Goal: Task Accomplishment & Management: Complete application form

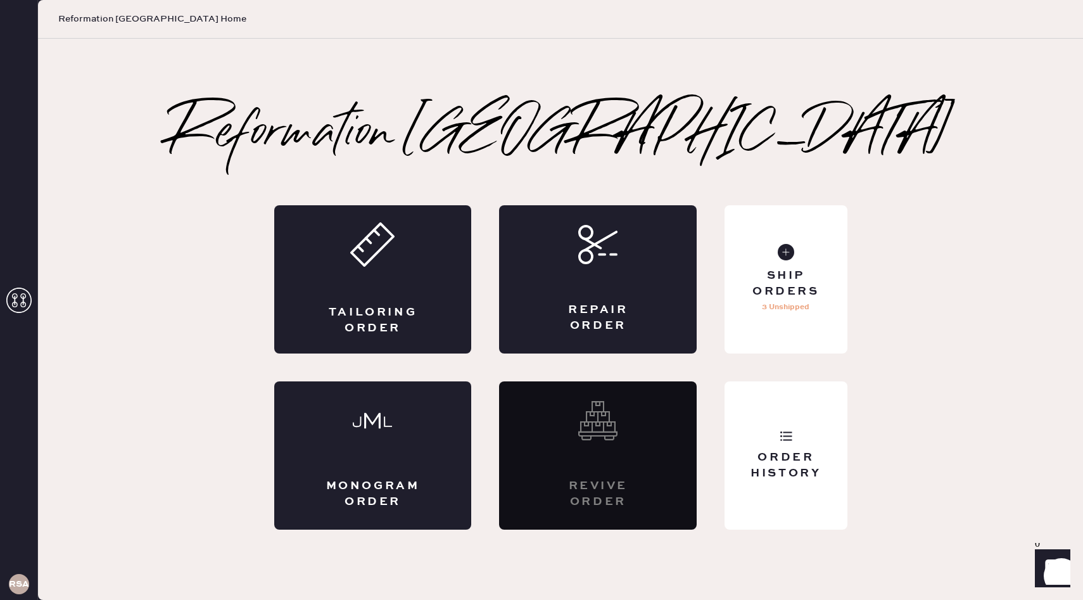
click at [445, 310] on div "Tailoring Order" at bounding box center [373, 279] width 198 height 148
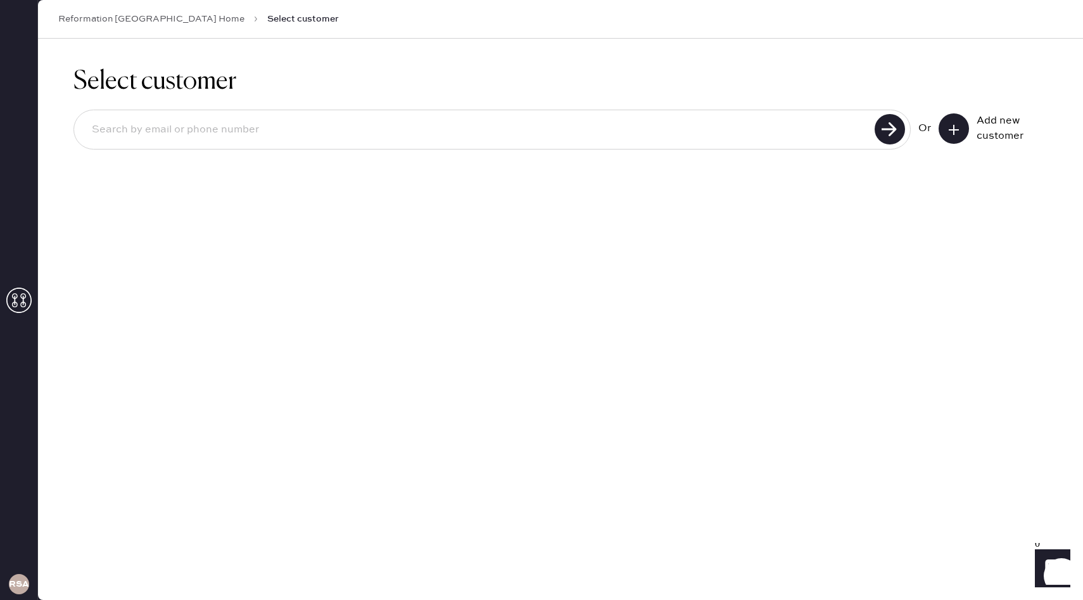
click at [947, 129] on button at bounding box center [954, 128] width 30 height 30
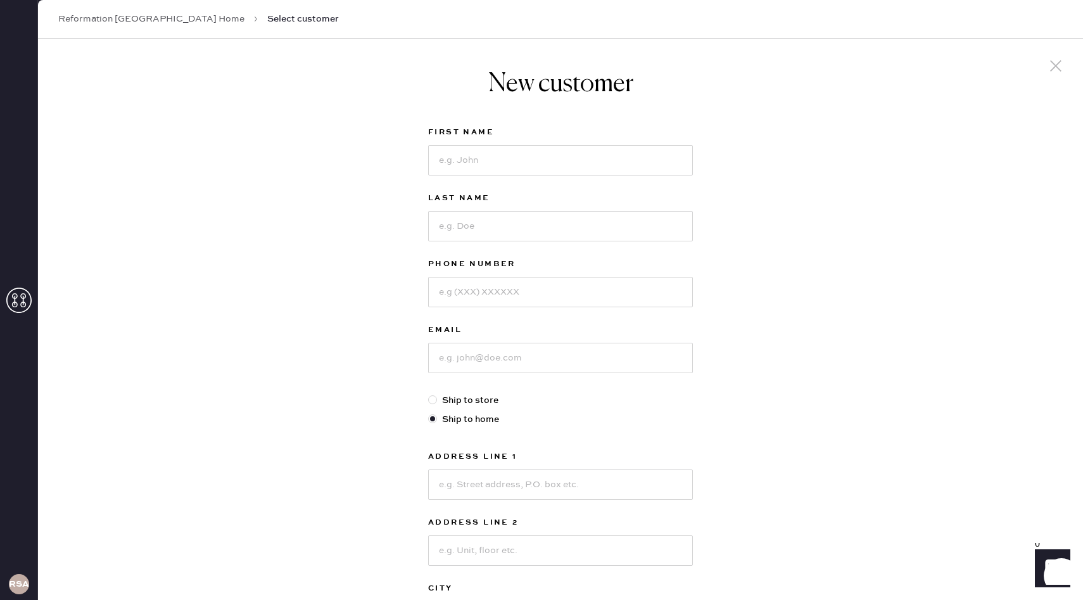
click at [616, 176] on div "First Name" at bounding box center [560, 158] width 265 height 66
click at [612, 165] on input at bounding box center [560, 160] width 265 height 30
type input "Rachel"
type input "Katt"
click at [473, 287] on input at bounding box center [560, 292] width 265 height 30
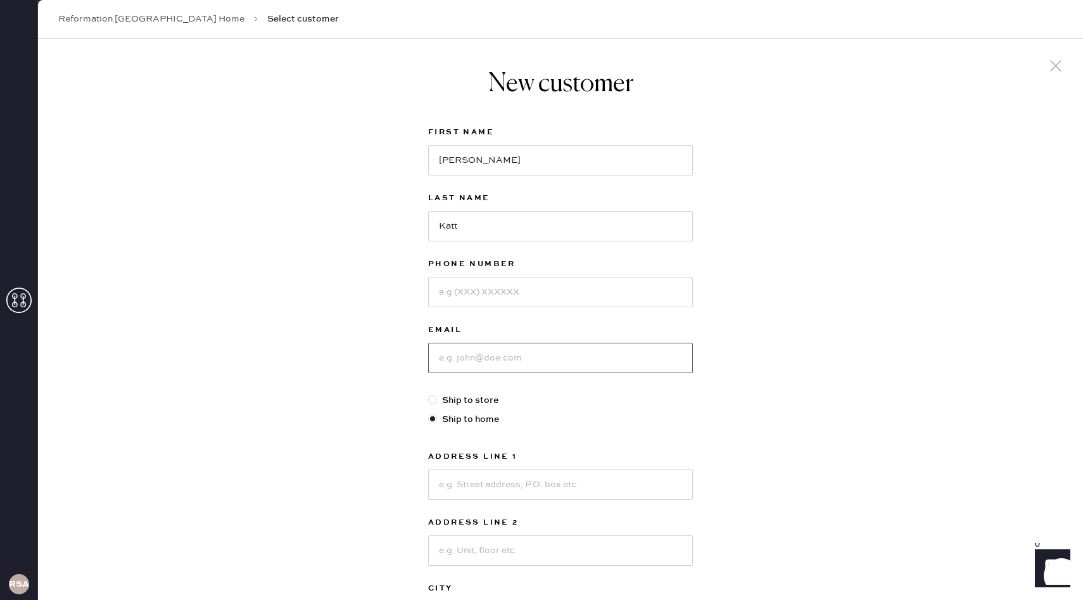
click at [576, 351] on input at bounding box center [560, 358] width 265 height 30
paste input "rasloup@ymail.com"
type input "rasloup@ymail.com"
click at [558, 279] on input at bounding box center [560, 292] width 265 height 30
click at [438, 390] on div "Email rasloup@ymail.com" at bounding box center [560, 357] width 265 height 71
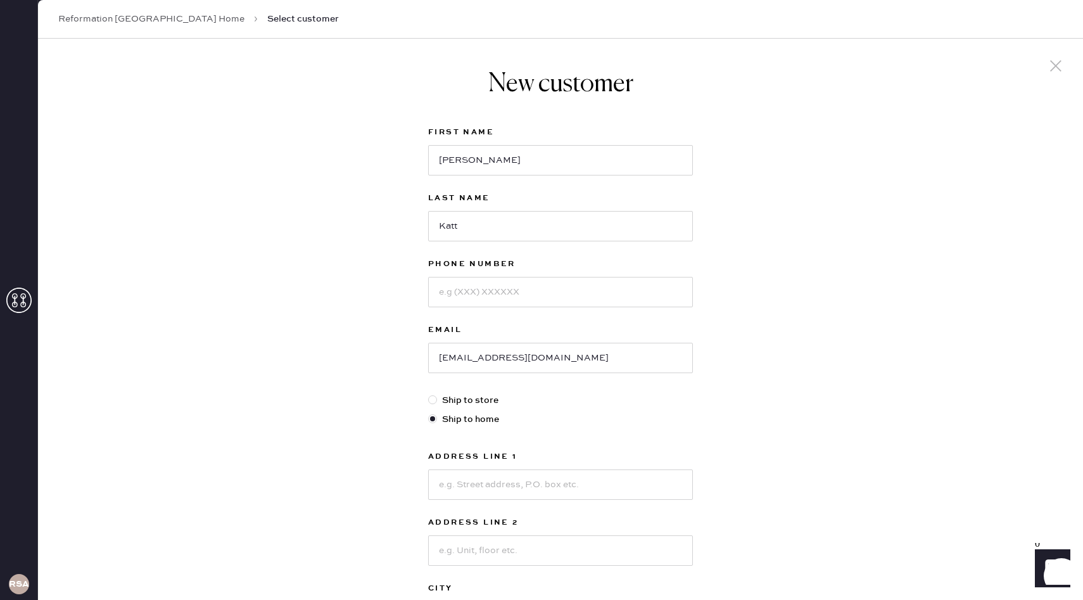
click at [432, 400] on div at bounding box center [432, 399] width 9 height 9
click at [429, 394] on input "Ship to store" at bounding box center [428, 393] width 1 height 1
radio input "true"
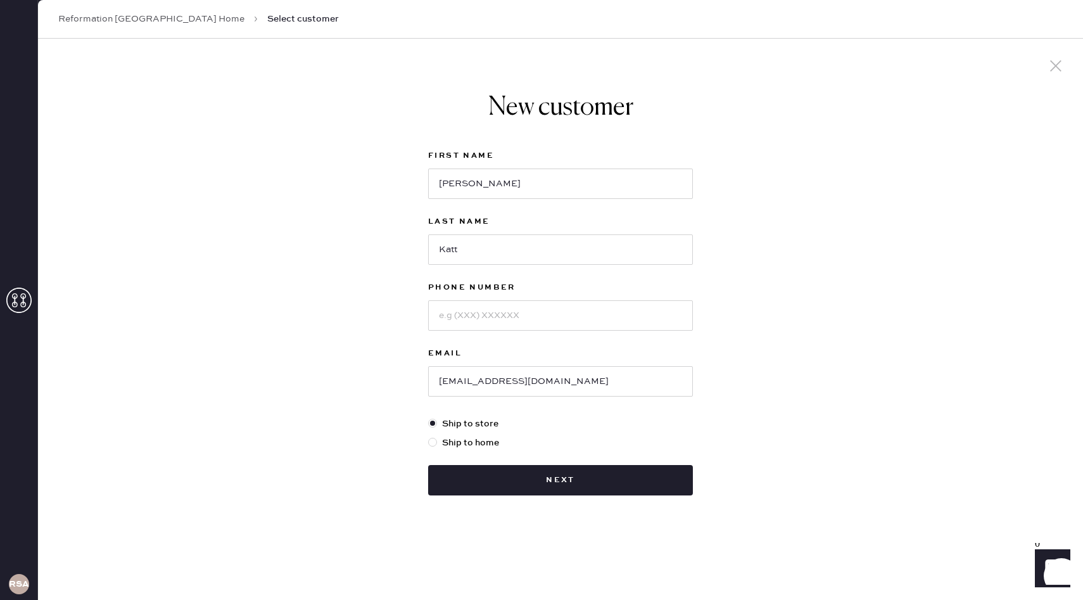
click at [490, 295] on div "Phone Number" at bounding box center [560, 289] width 265 height 18
click at [490, 310] on input at bounding box center [560, 315] width 265 height 30
paste input "4026172610"
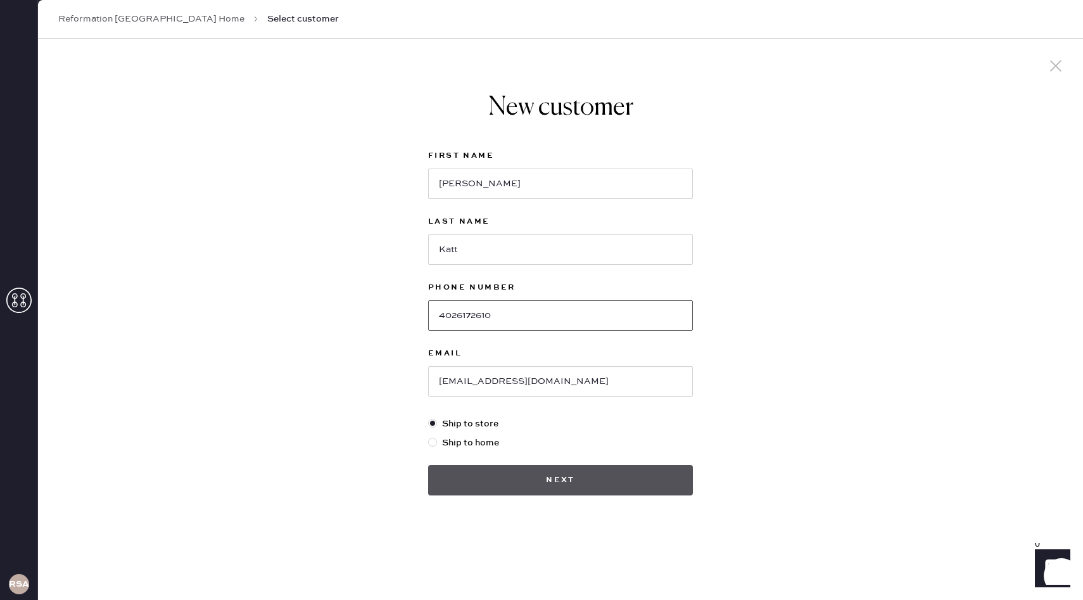
type input "4026172610"
click at [640, 475] on button "Next" at bounding box center [560, 480] width 265 height 30
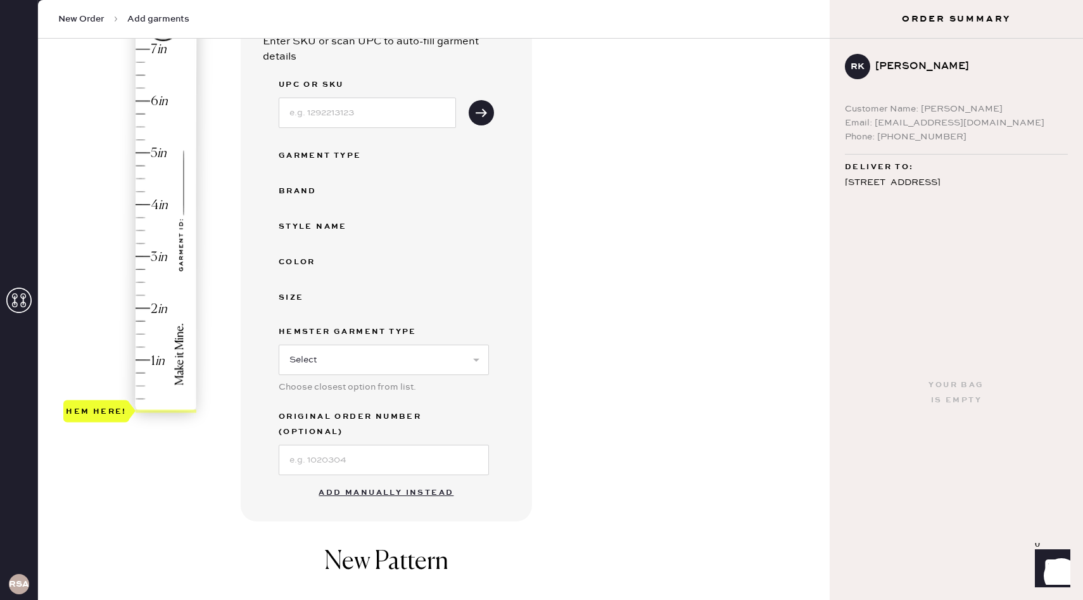
scroll to position [141, 0]
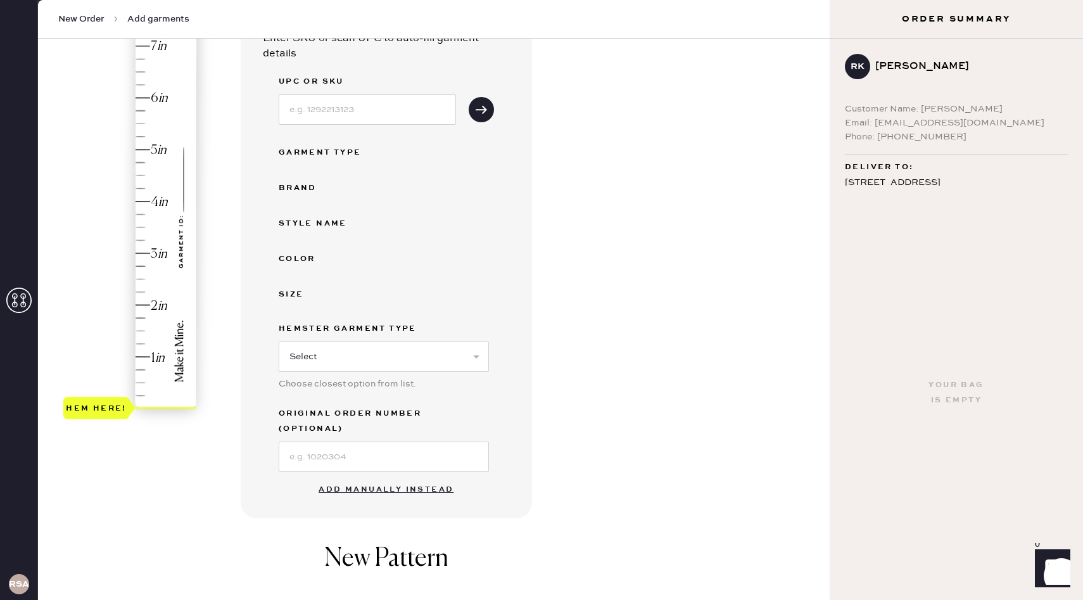
click at [385, 483] on button "Add manually instead" at bounding box center [386, 489] width 150 height 25
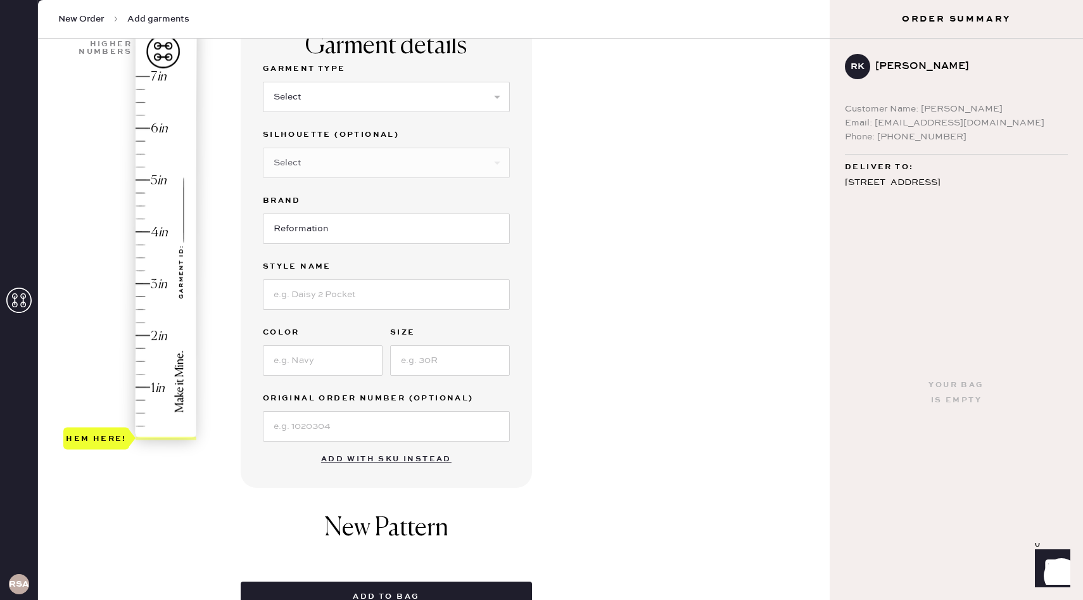
scroll to position [100, 0]
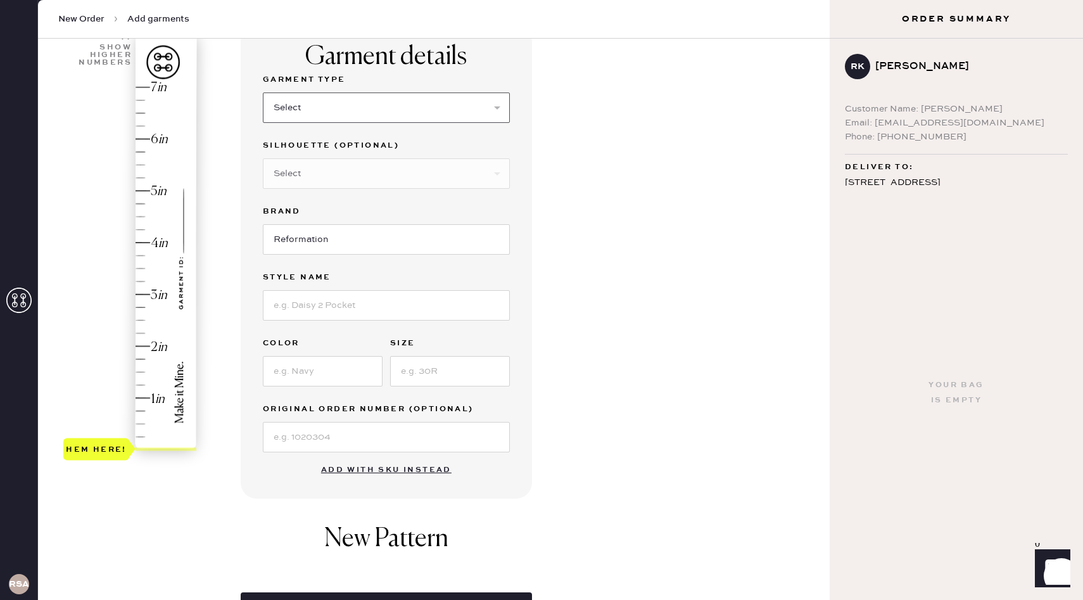
click at [483, 103] on select "Select Basic Skirt Jeans Leggings Pants Shorts Basic Sleeved Dress Basic Sleeve…" at bounding box center [386, 107] width 247 height 30
select select "6"
click at [263, 92] on select "Select Basic Skirt Jeans Leggings Pants Shorts Basic Sleeved Dress Basic Sleeve…" at bounding box center [386, 107] width 247 height 30
click at [585, 242] on div "Garment details Garment Type Select Basic Skirt Jeans Leggings Pants Shorts Bas…" at bounding box center [530, 336] width 579 height 621
click at [365, 306] on input at bounding box center [386, 305] width 247 height 30
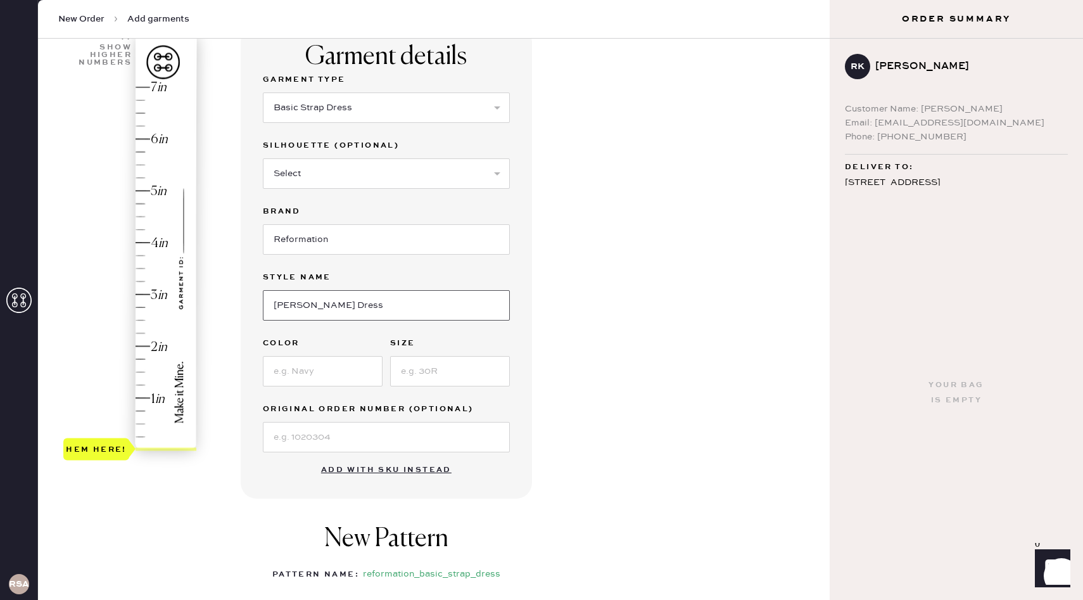
type input "Frankie Silk Dress"
type input "Lyric"
type input "2"
type input "1.25"
click at [145, 386] on div "Hem here!" at bounding box center [130, 269] width 135 height 374
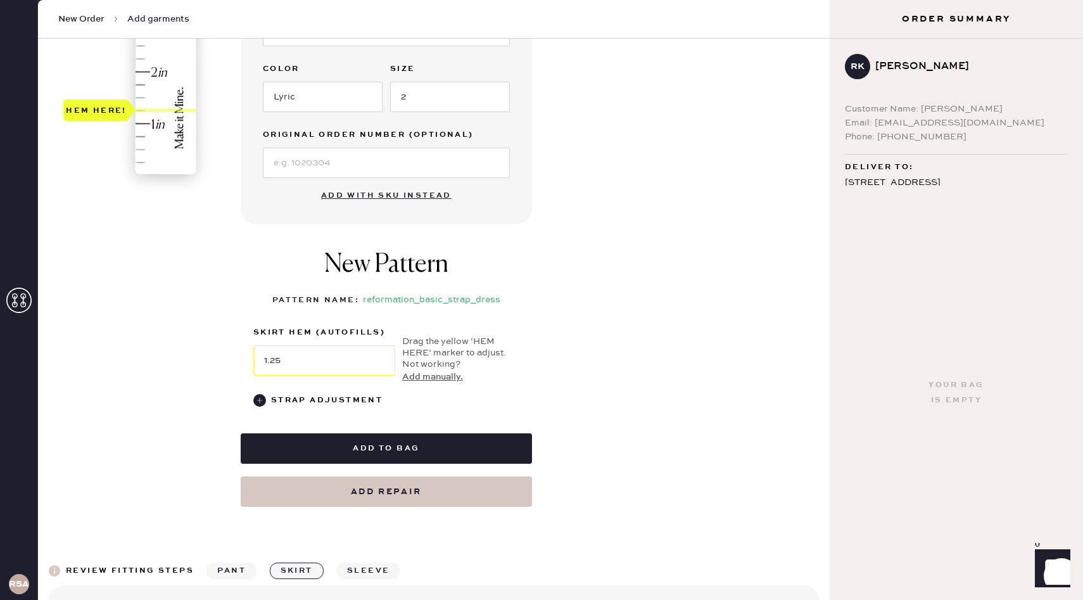
scroll to position [390, 0]
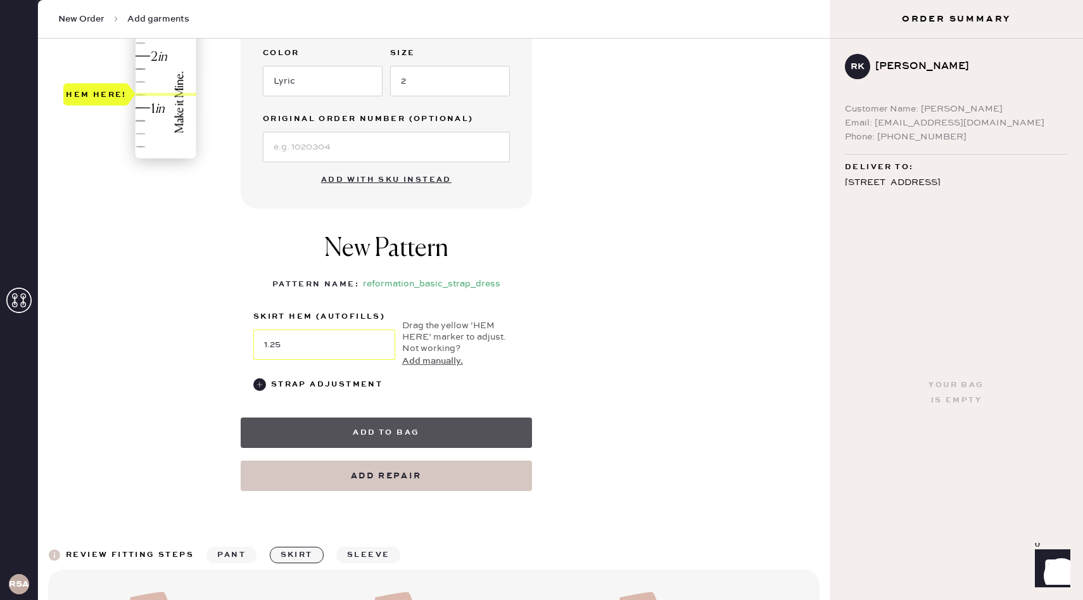
click at [470, 438] on button "Add to bag" at bounding box center [386, 432] width 291 height 30
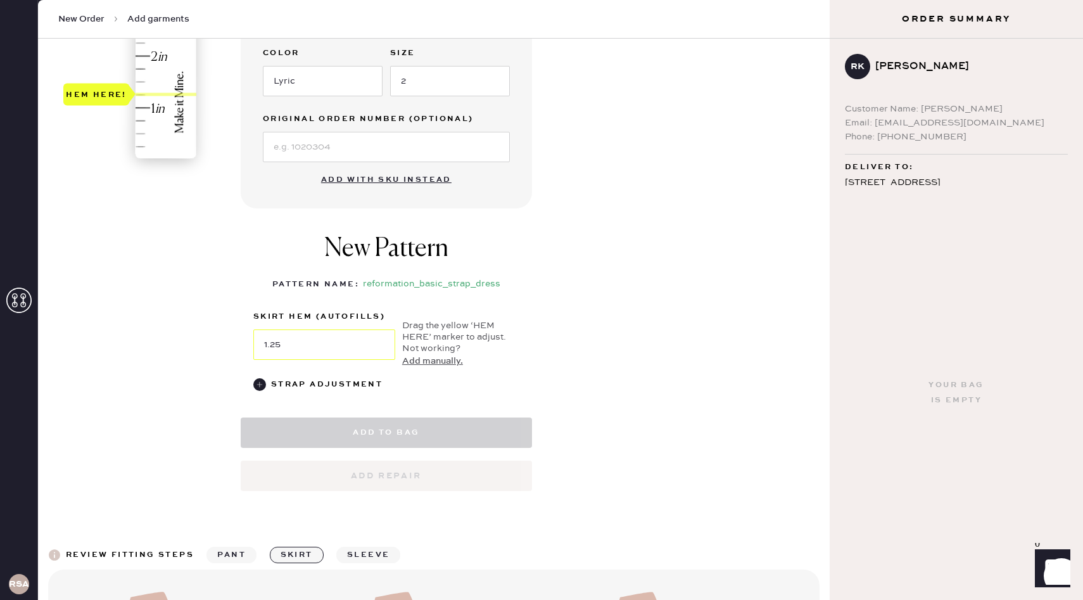
select select "6"
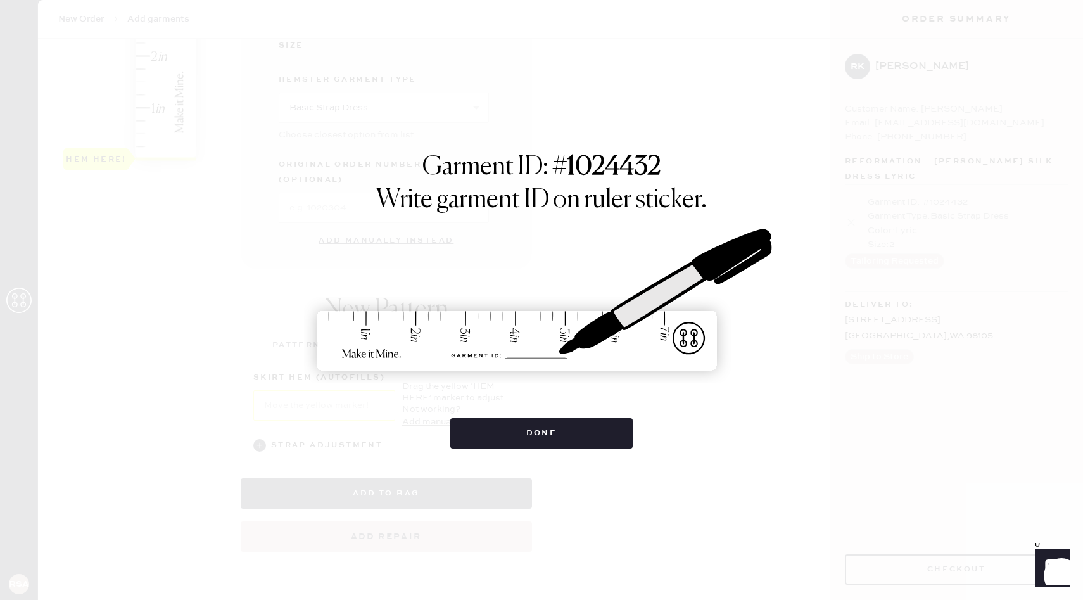
click at [514, 449] on div "Garment ID: # 1024432 Write garment ID on ruler sticker. Done" at bounding box center [541, 300] width 1083 height 600
click at [514, 440] on button "Done" at bounding box center [541, 433] width 183 height 30
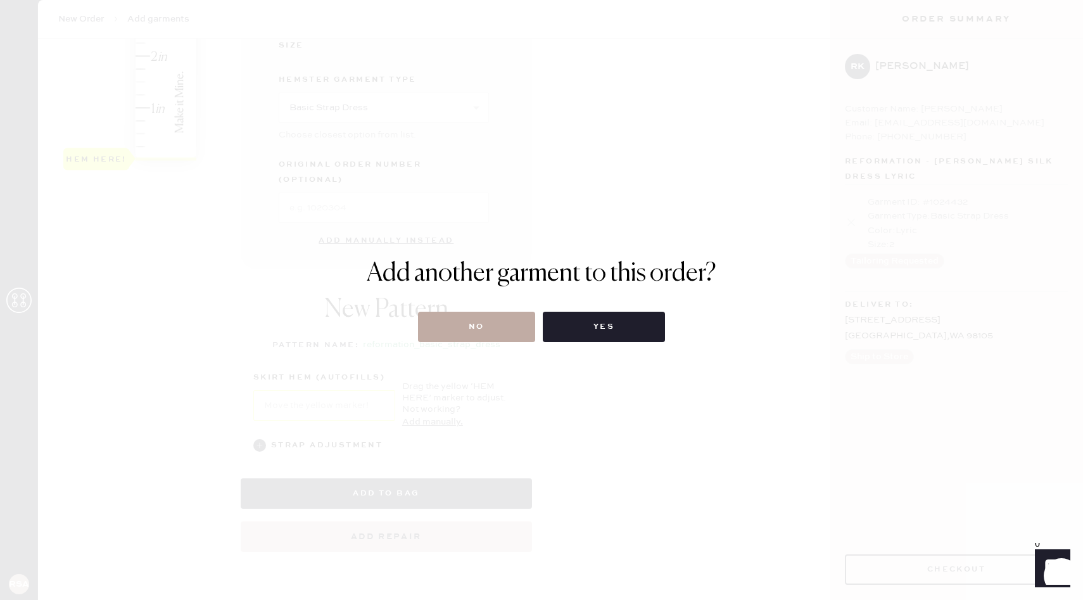
click at [453, 334] on button "No" at bounding box center [476, 327] width 117 height 30
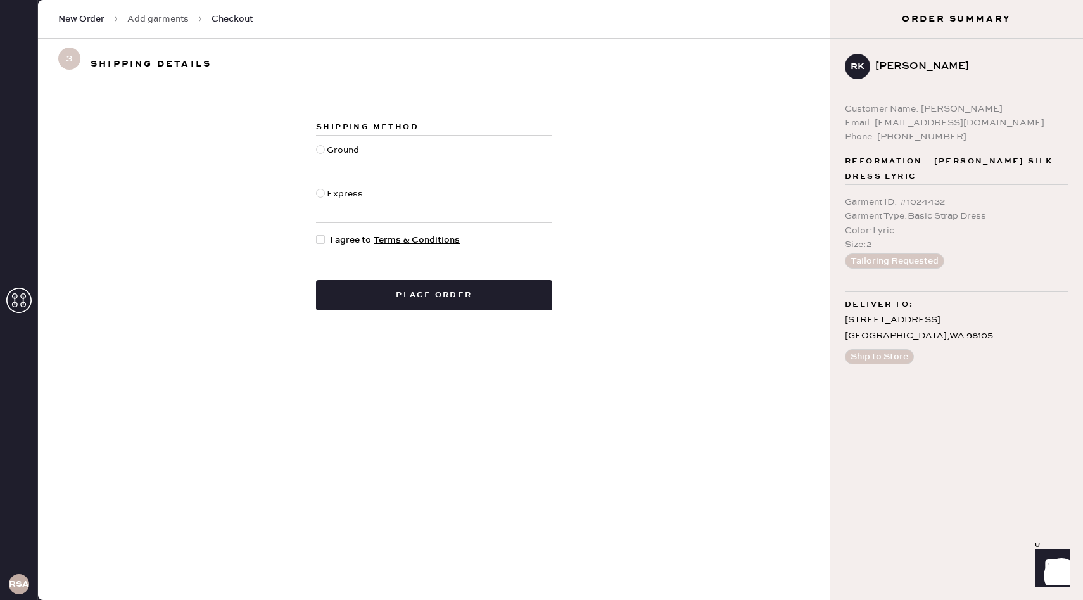
click at [321, 235] on div at bounding box center [320, 239] width 9 height 9
click at [317, 234] on input "I agree to Terms & Conditions" at bounding box center [316, 233] width 1 height 1
checkbox input "true"
click at [316, 149] on div at bounding box center [320, 149] width 9 height 9
click at [316, 144] on input "Ground" at bounding box center [316, 143] width 1 height 1
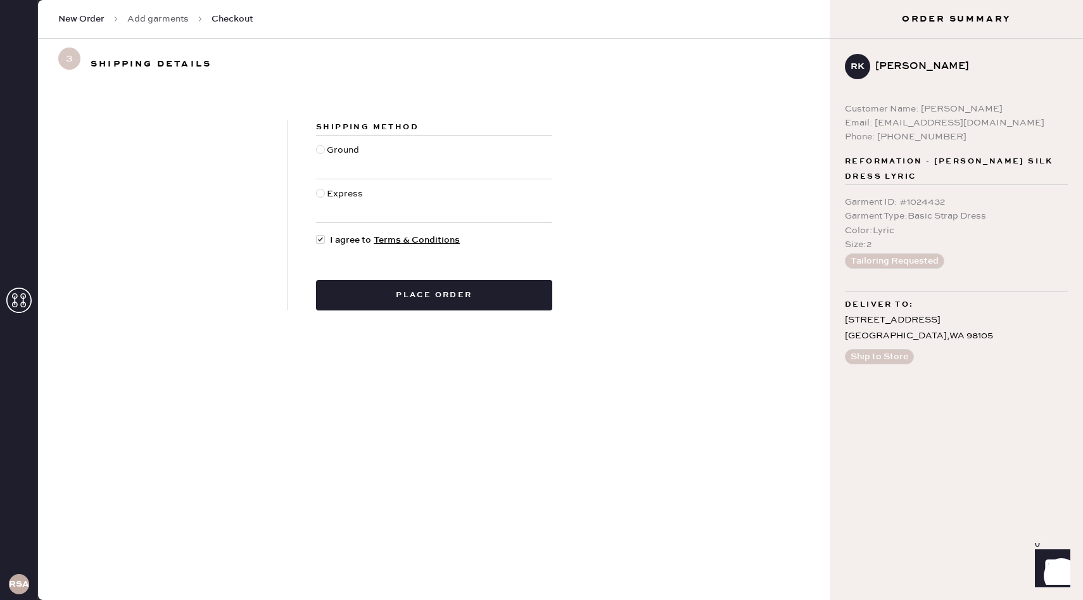
radio input "true"
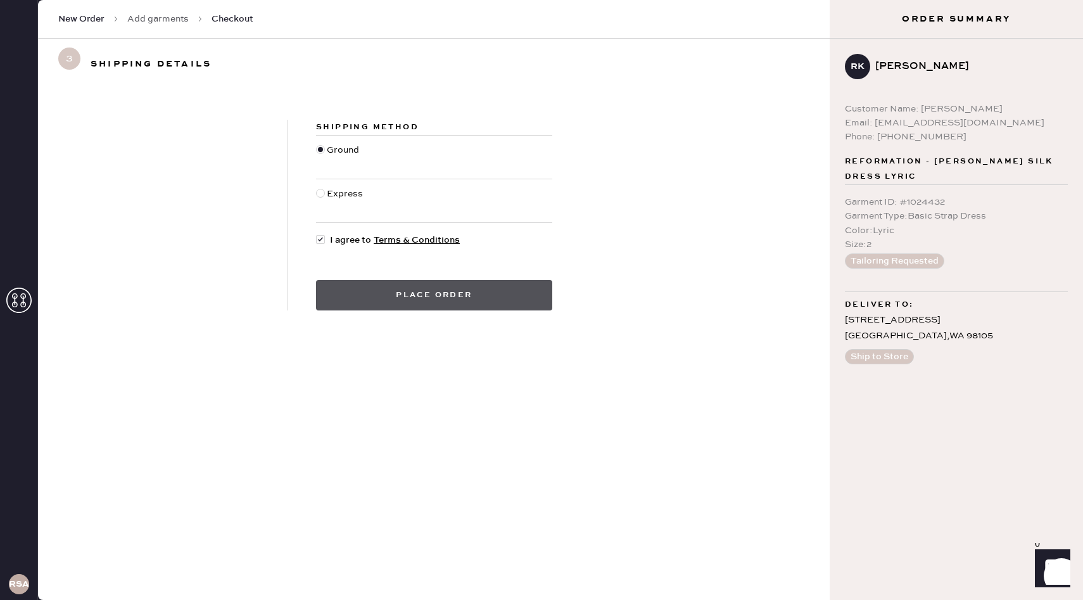
click at [357, 296] on button "Place order" at bounding box center [434, 295] width 236 height 30
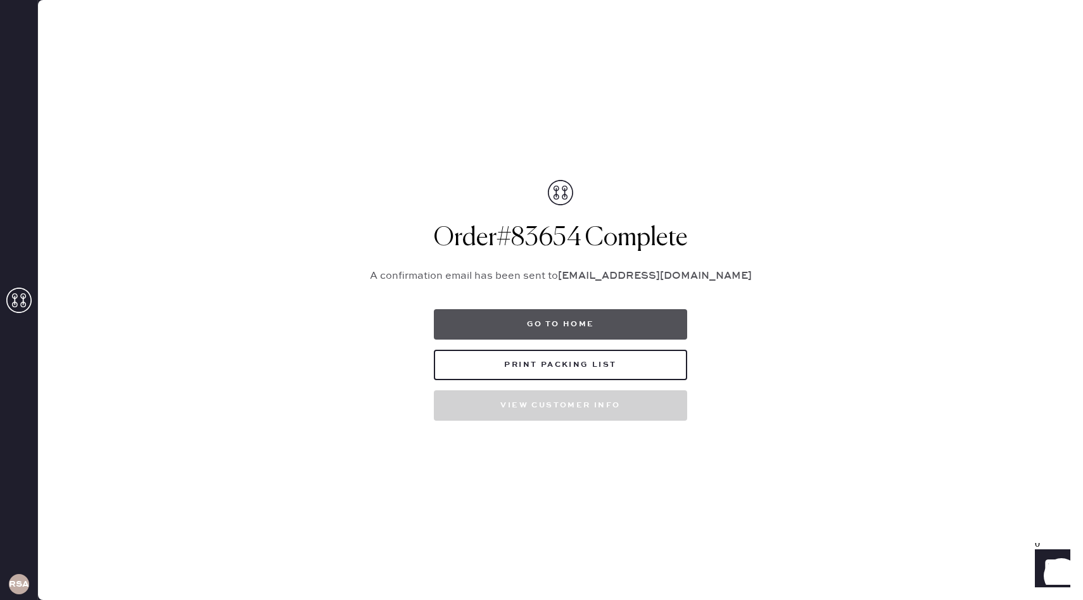
click at [467, 328] on button "Go to home" at bounding box center [560, 324] width 253 height 30
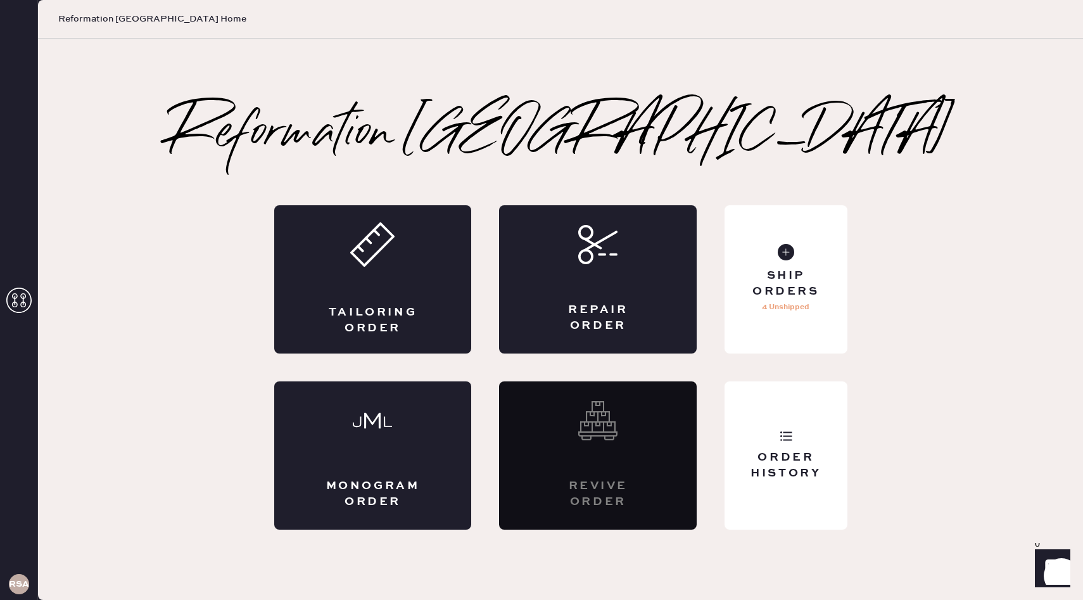
click at [633, 454] on div "Revive order" at bounding box center [598, 455] width 198 height 148
click at [498, 385] on div "Tailoring Order Repair Order Monogram Order Revive order Order History Ship Ord…" at bounding box center [560, 367] width 573 height 324
click at [566, 424] on div "Revive order" at bounding box center [598, 455] width 198 height 148
